Goal: Transaction & Acquisition: Obtain resource

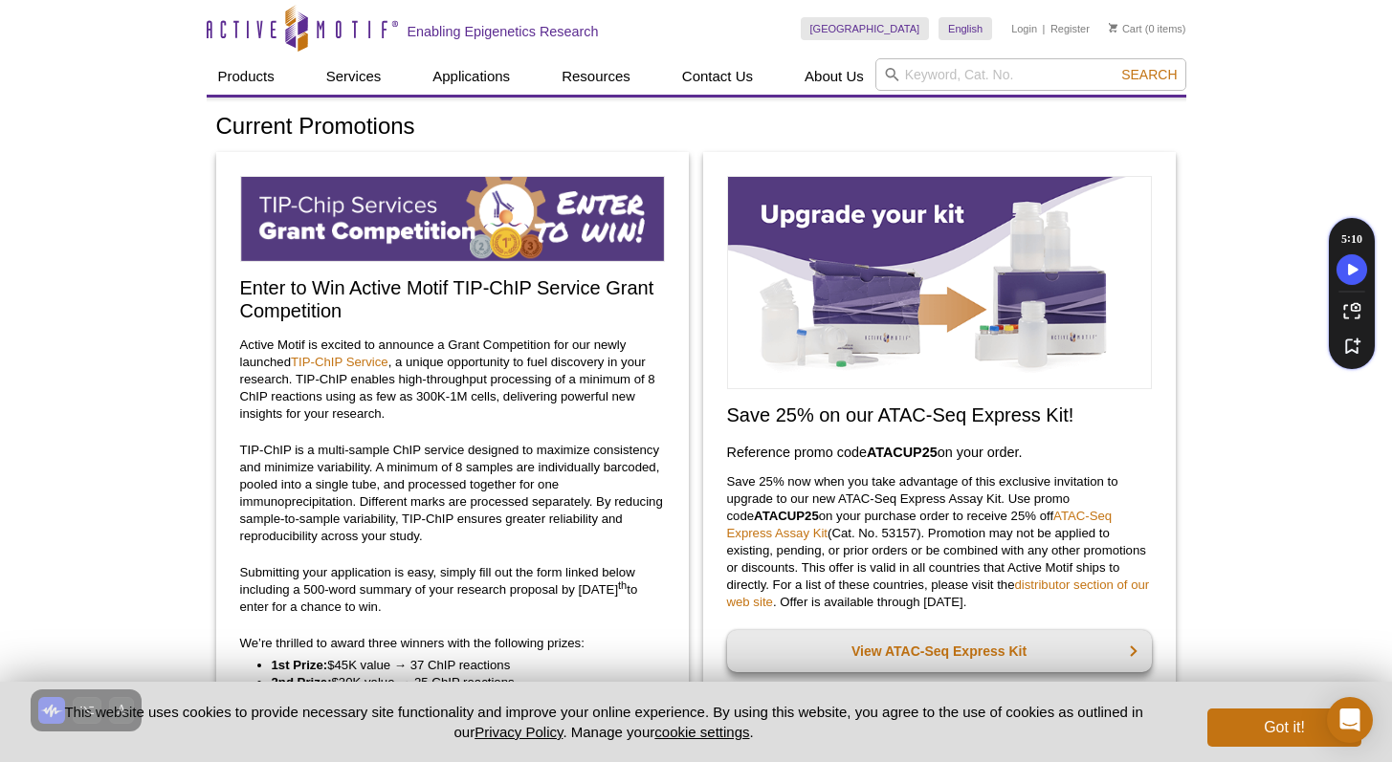
click at [575, 329] on div "Enter to Win Active Motif TIP-ChIP Service Grant Competition Active Motif is ex…" at bounding box center [452, 482] width 473 height 660
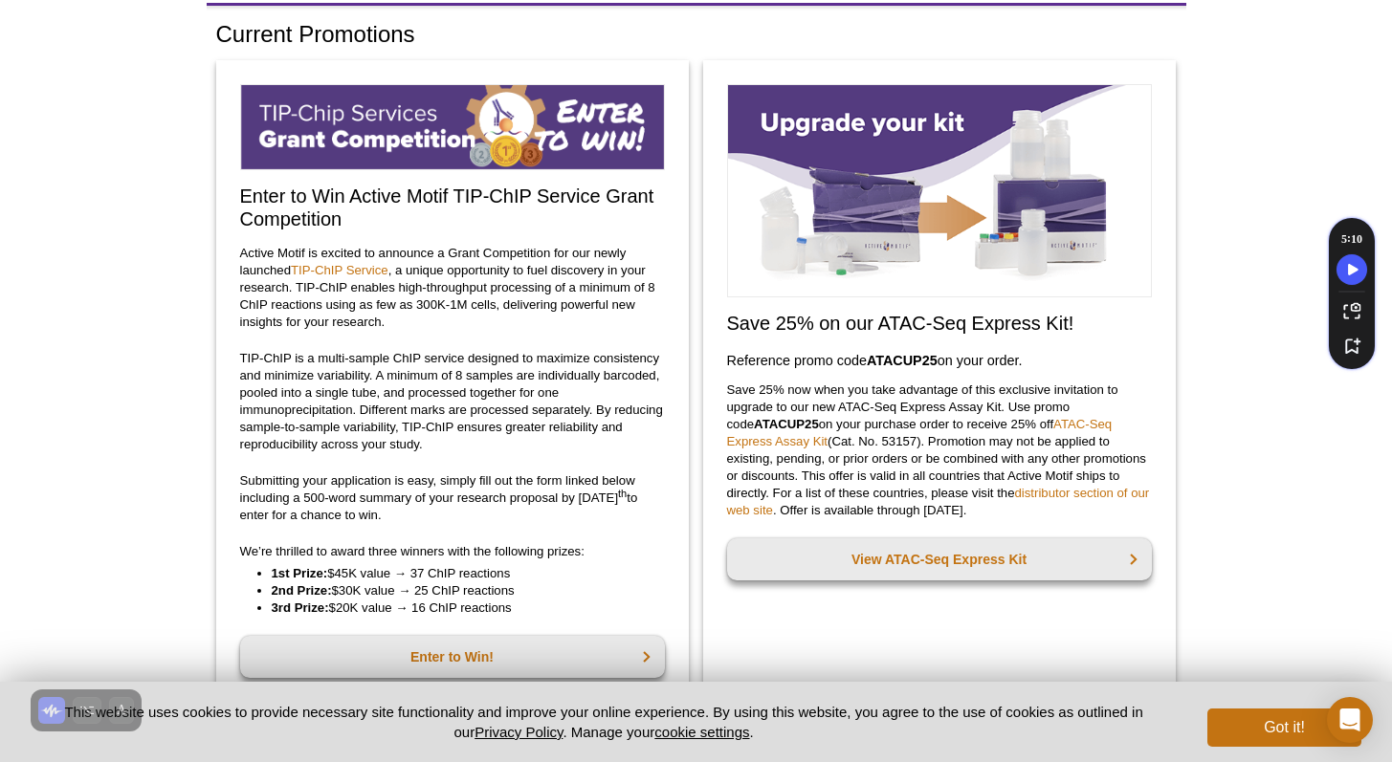
scroll to position [107, 0]
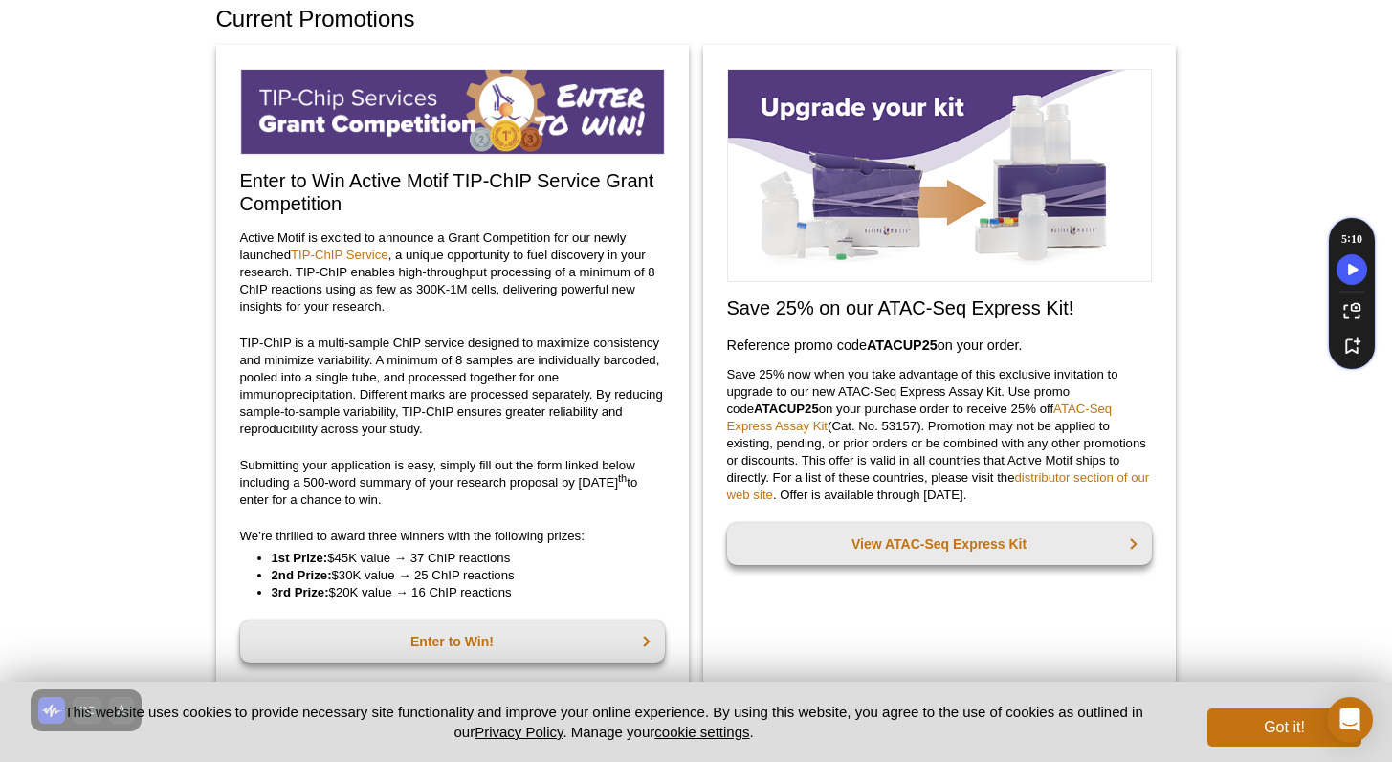
click at [467, 200] on h2 "Enter to Win Active Motif TIP-ChIP Service Grant Competition" at bounding box center [452, 192] width 425 height 46
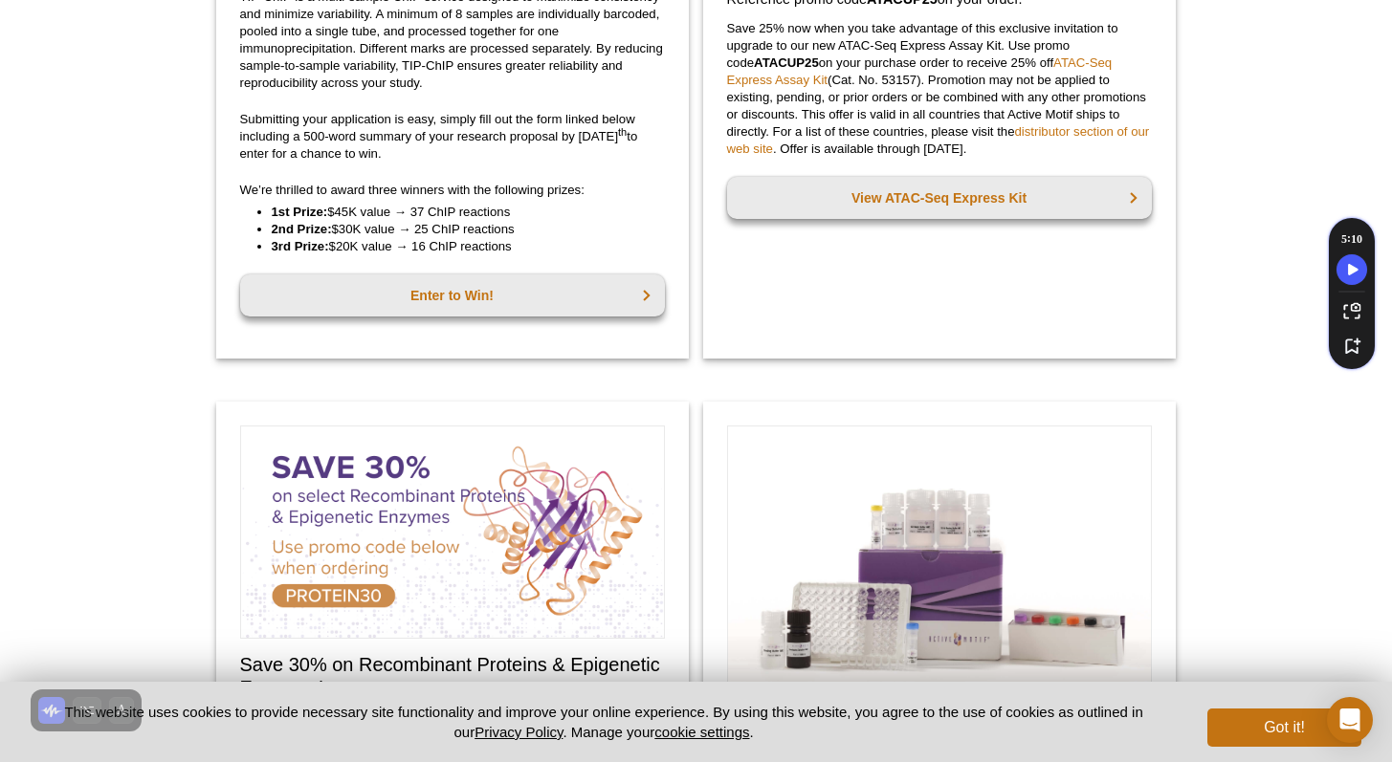
scroll to position [454, 0]
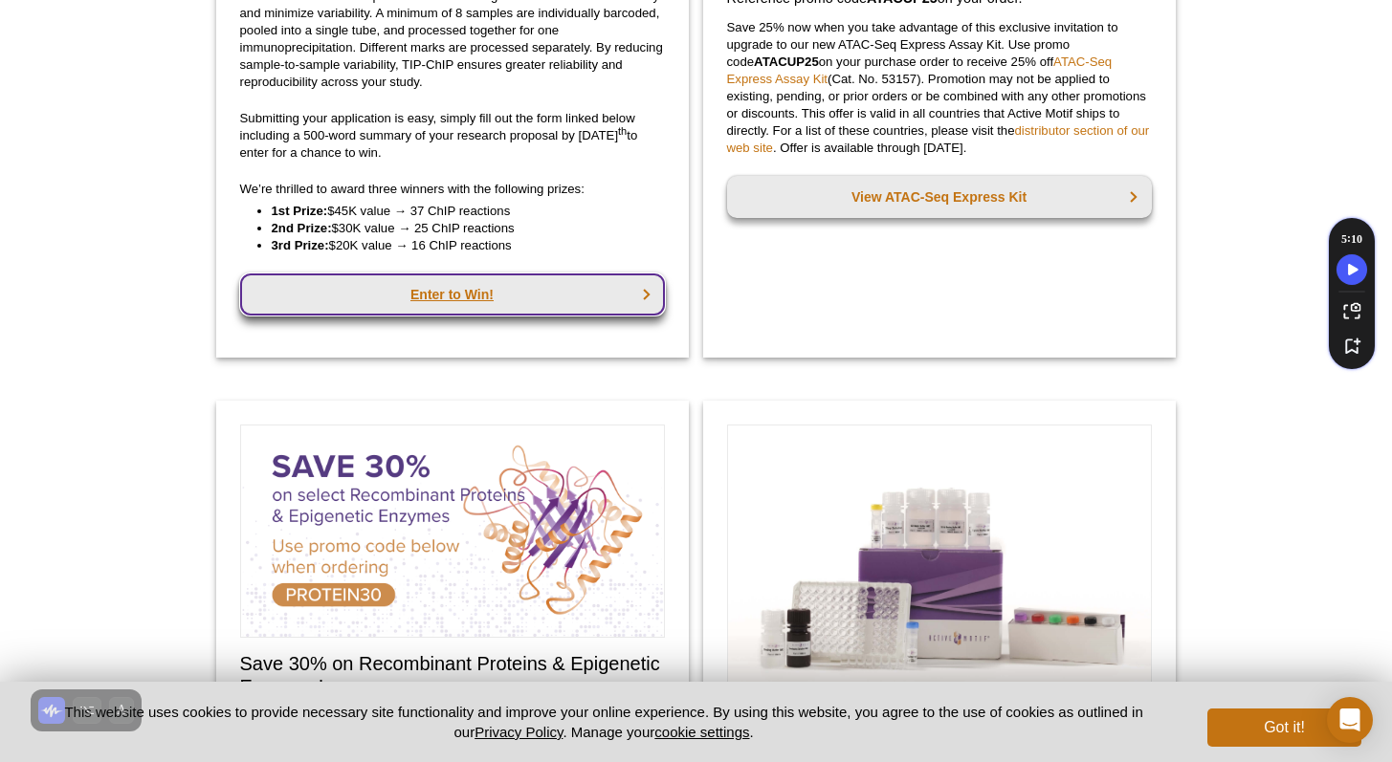
click at [448, 295] on link "Enter to Win!" at bounding box center [452, 295] width 425 height 42
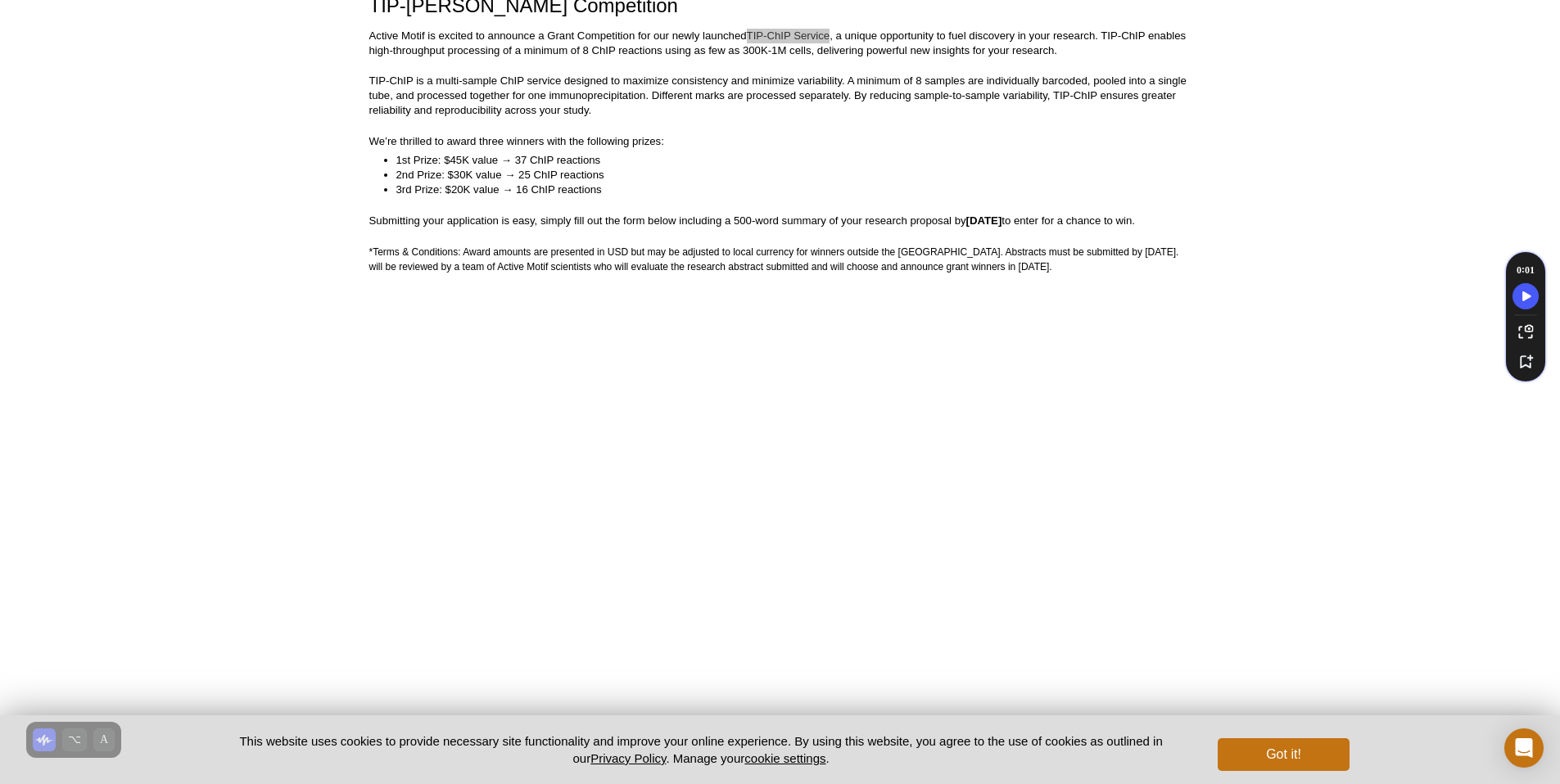
scroll to position [290, 0]
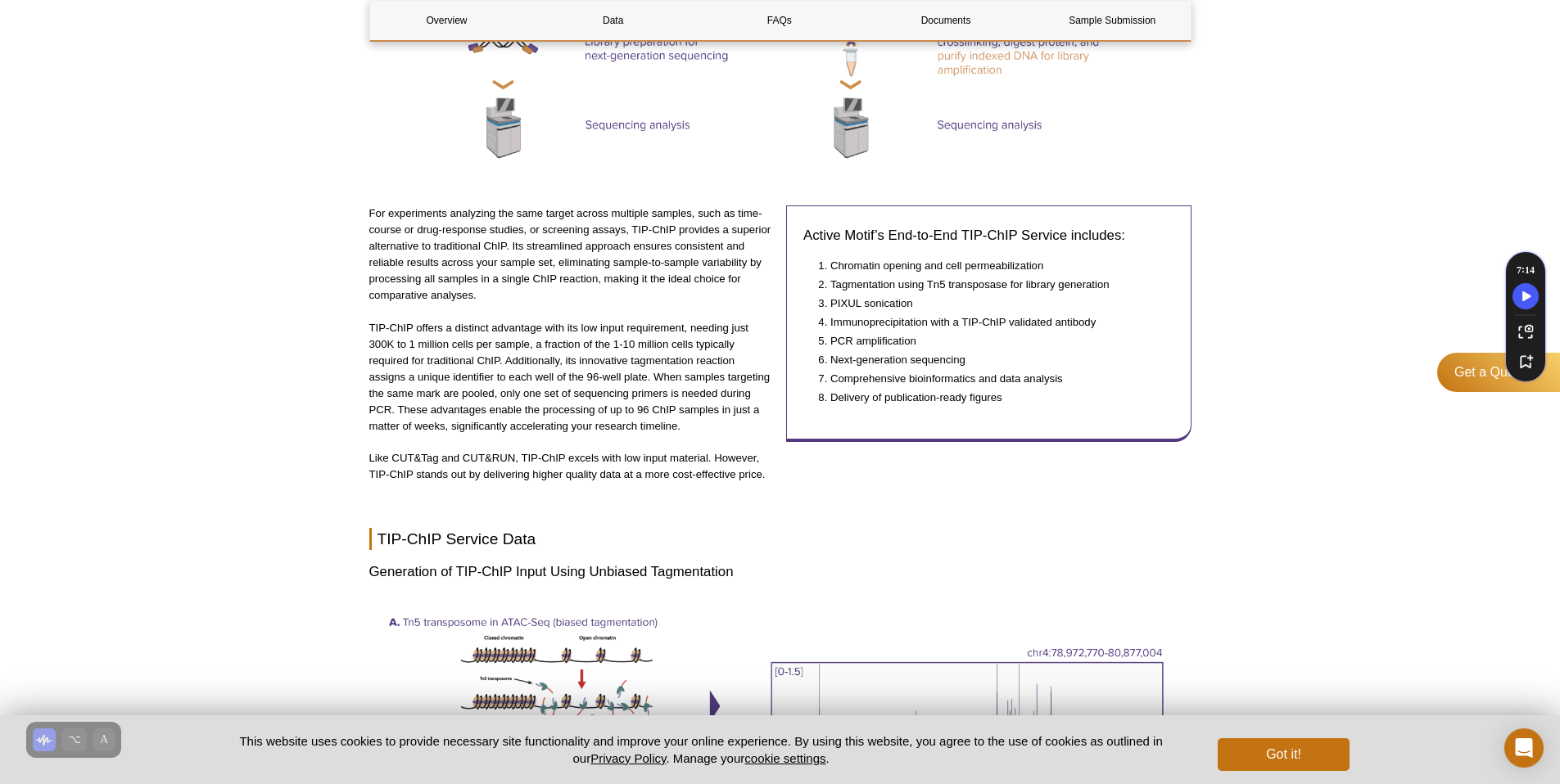
scroll to position [1131, 0]
